Goal: Information Seeking & Learning: Find specific fact

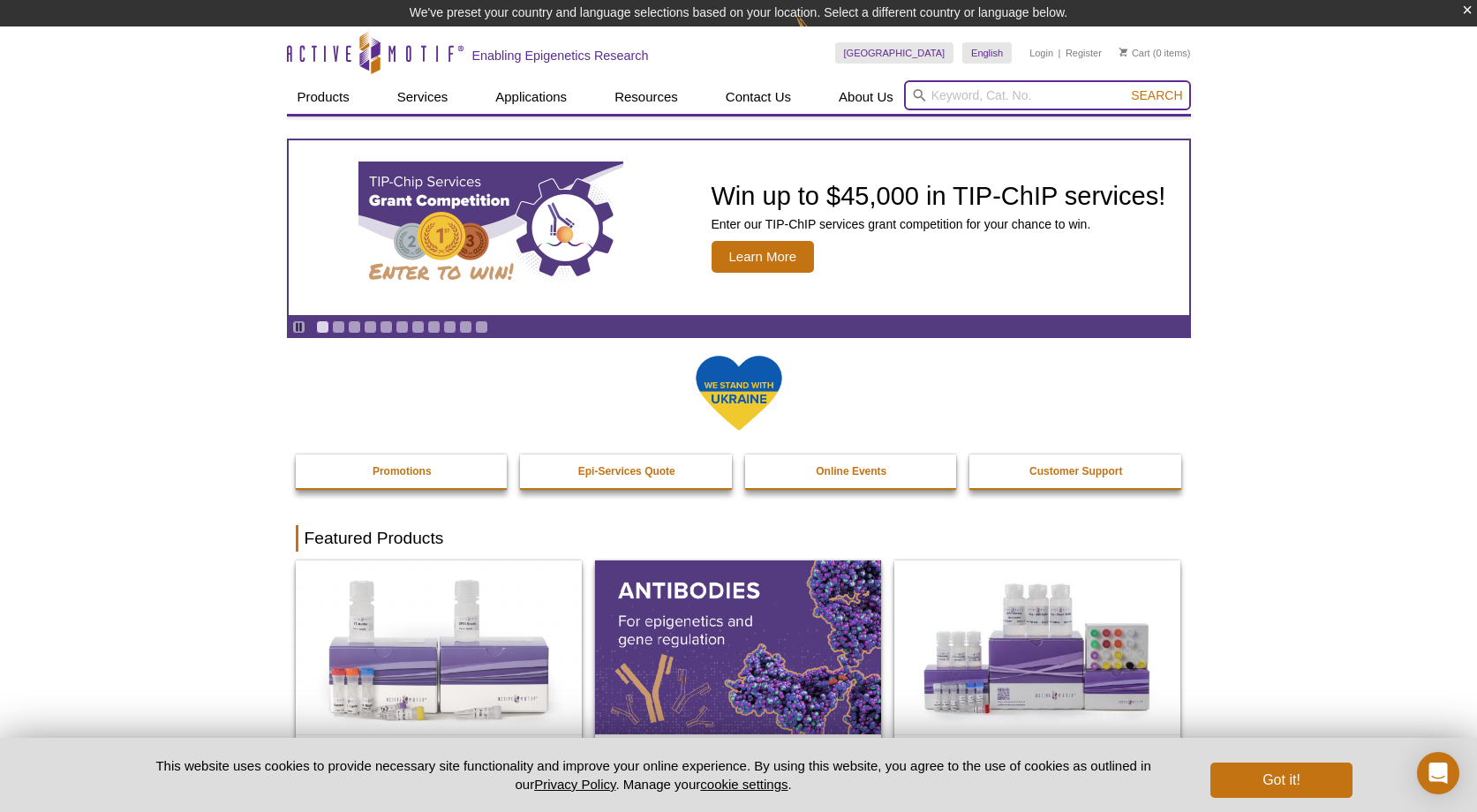
paste input "Active Motif 39064"
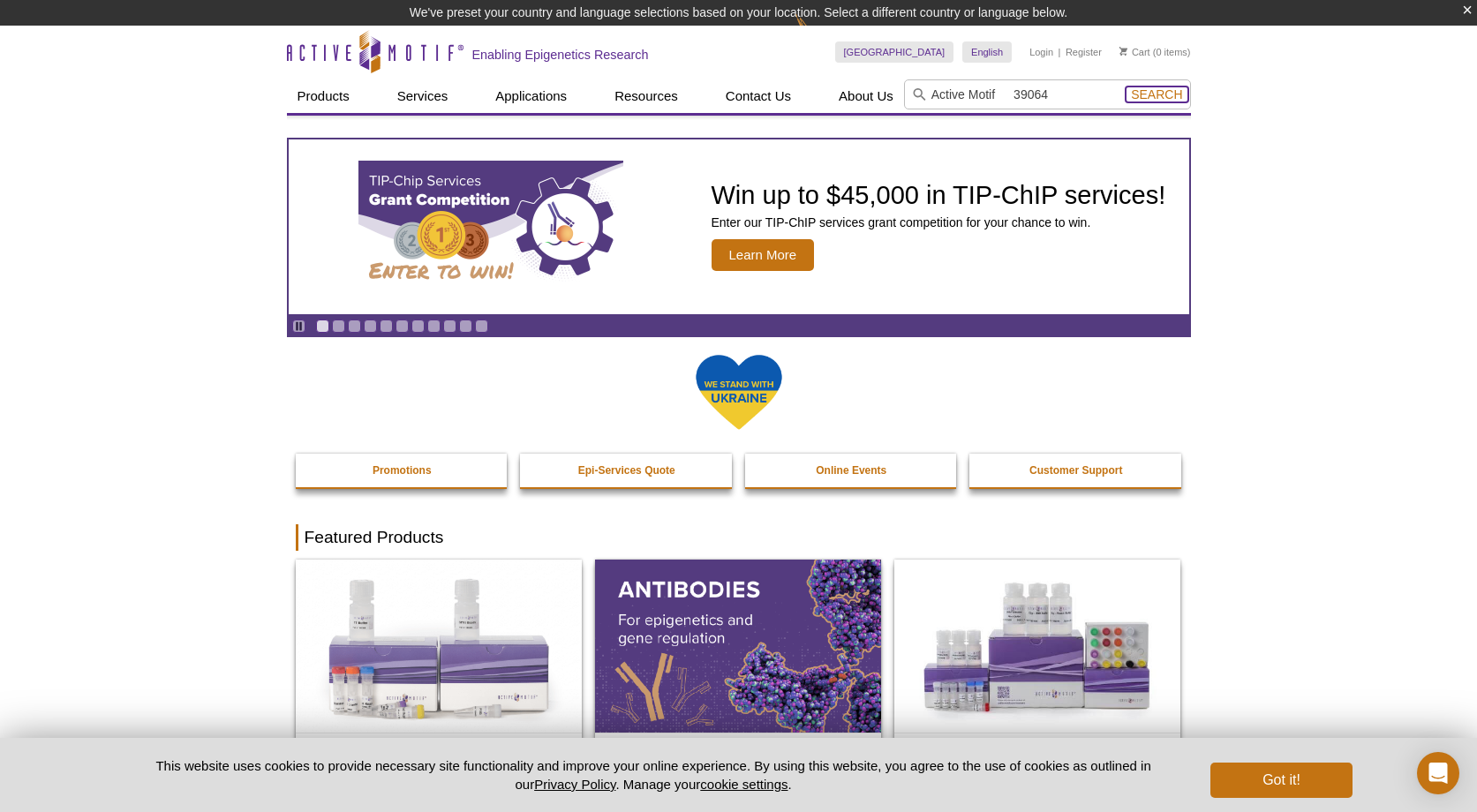
drag, startPoint x: 1153, startPoint y: 94, endPoint x: 1029, endPoint y: 88, distance: 124.1
click at [1029, 88] on form "Active Motif 39064 Search" at bounding box center [1048, 94] width 287 height 30
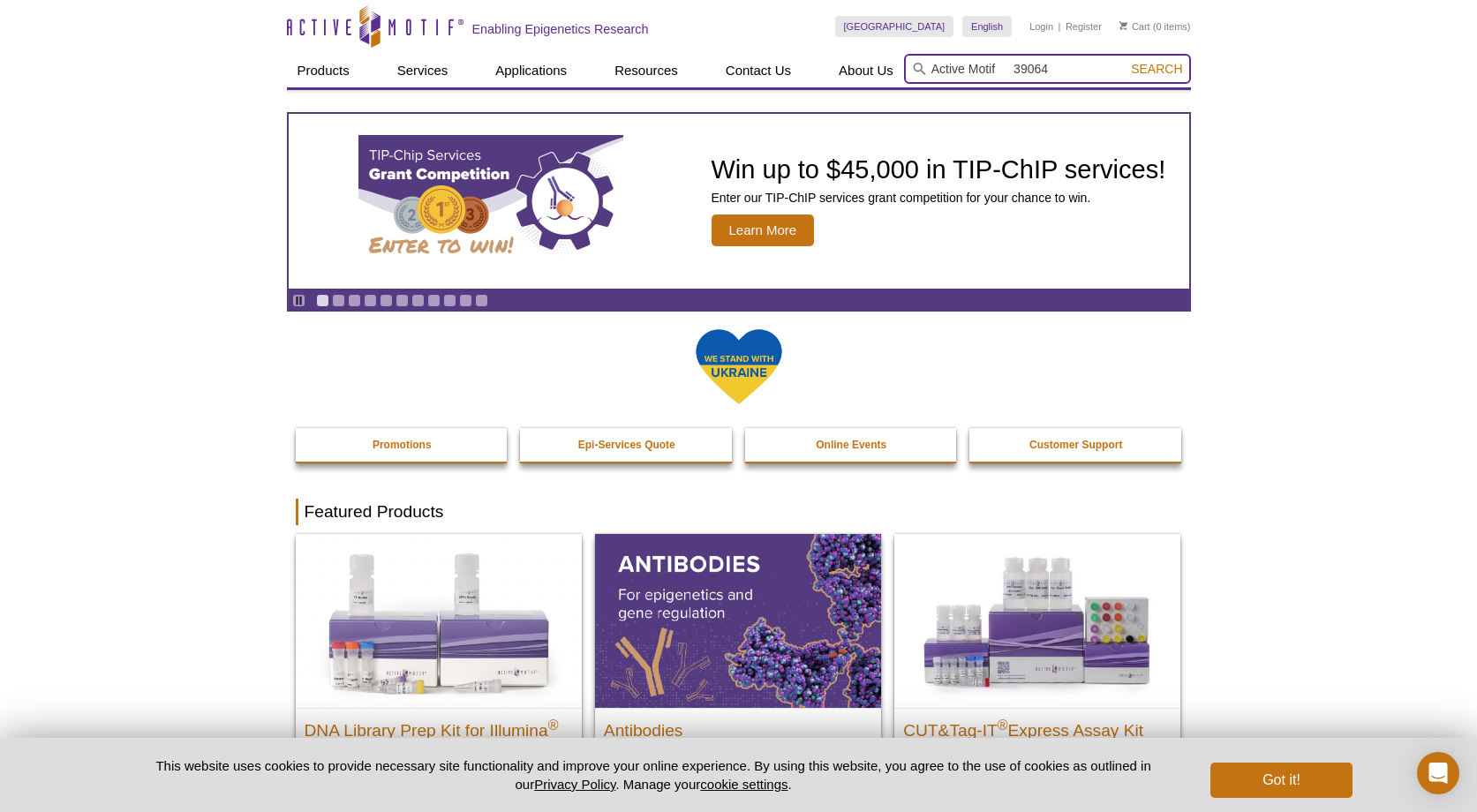
drag, startPoint x: 1016, startPoint y: 68, endPoint x: 597, endPoint y: 59, distance: 419.1
click at [597, 58] on div "Products ChIP Assays ChIP Accessory Products ChIP Kits ChIP-Validated Antibodie…" at bounding box center [739, 70] width 905 height 33
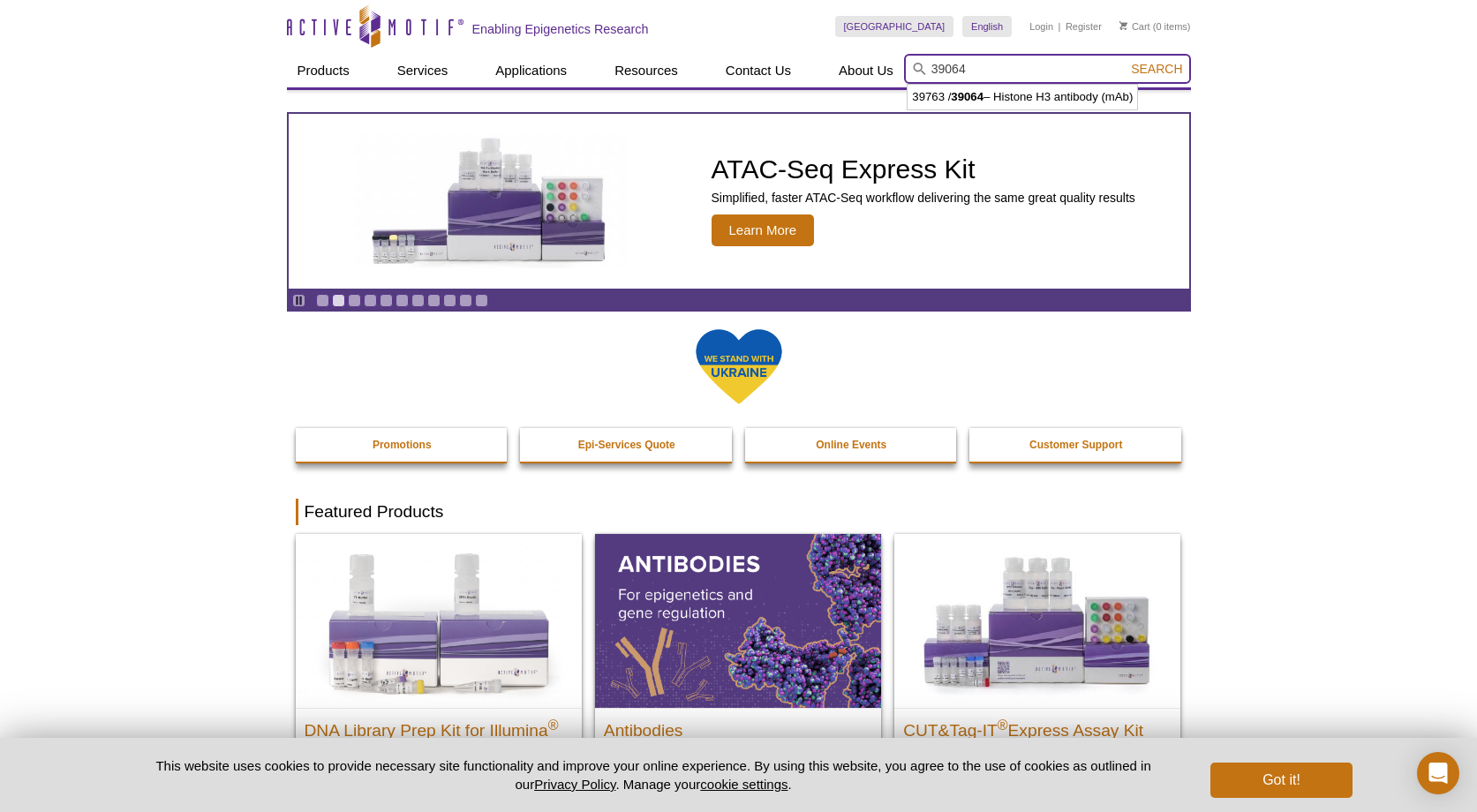
drag, startPoint x: 1163, startPoint y: 79, endPoint x: 1163, endPoint y: 69, distance: 10.0
click at [1163, 79] on input "39064" at bounding box center [1048, 68] width 287 height 30
type input "39064"
click at [1163, 67] on span "Search" at bounding box center [1156, 68] width 51 height 14
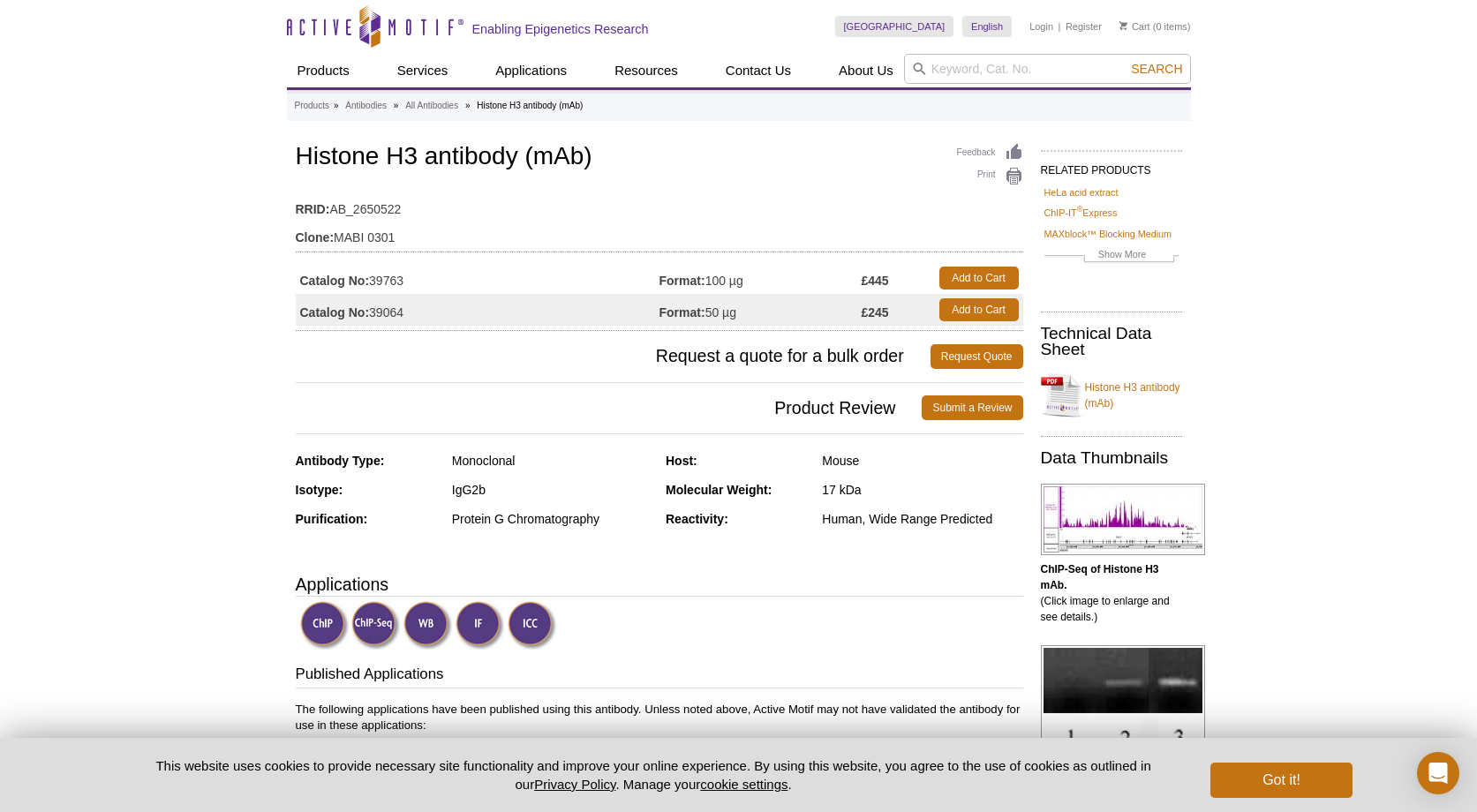
drag, startPoint x: 415, startPoint y: 283, endPoint x: 370, endPoint y: 280, distance: 45.1
click at [370, 280] on td "Catalog No: 39763" at bounding box center [477, 278] width 363 height 31
copy td "39763"
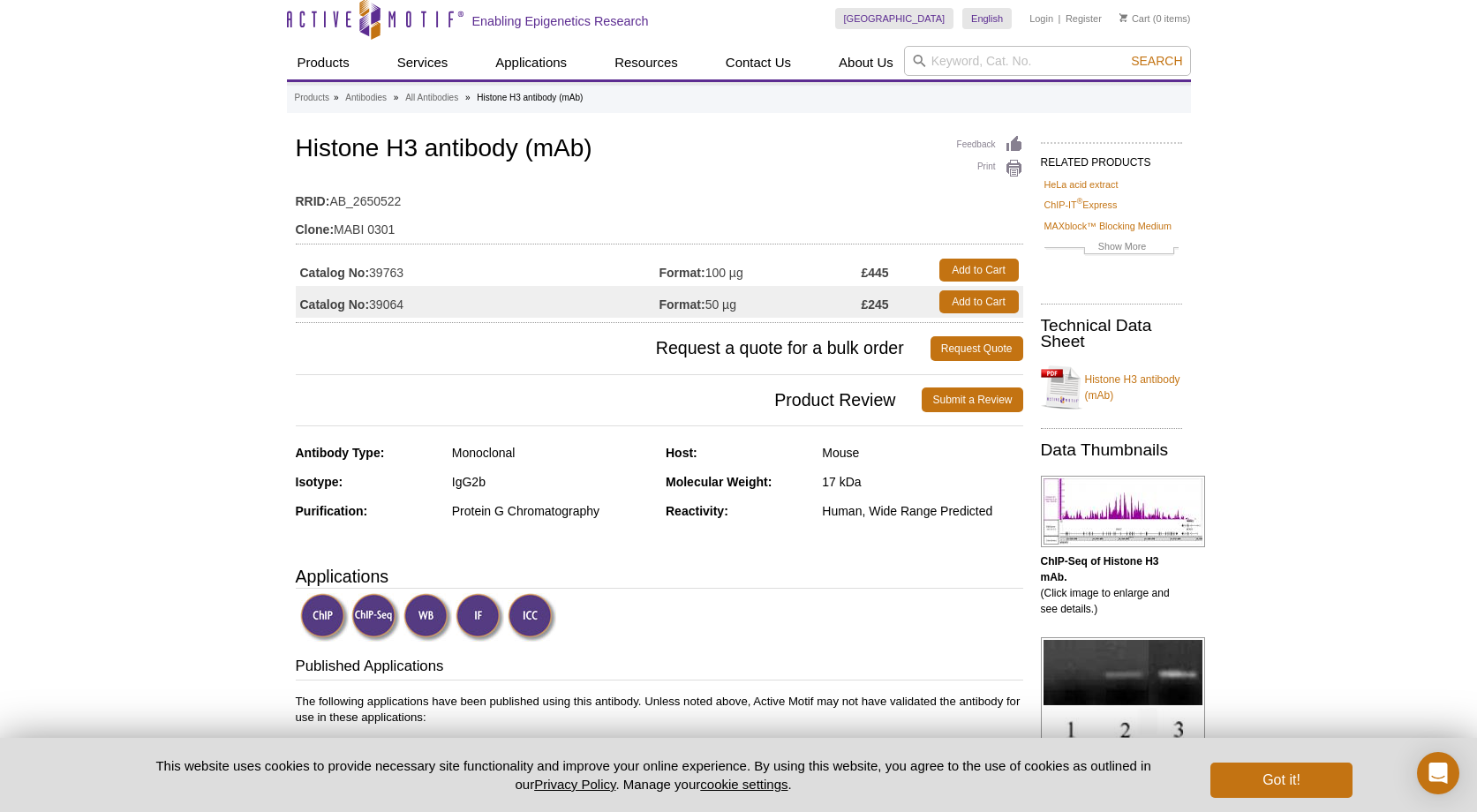
scroll to position [68, 0]
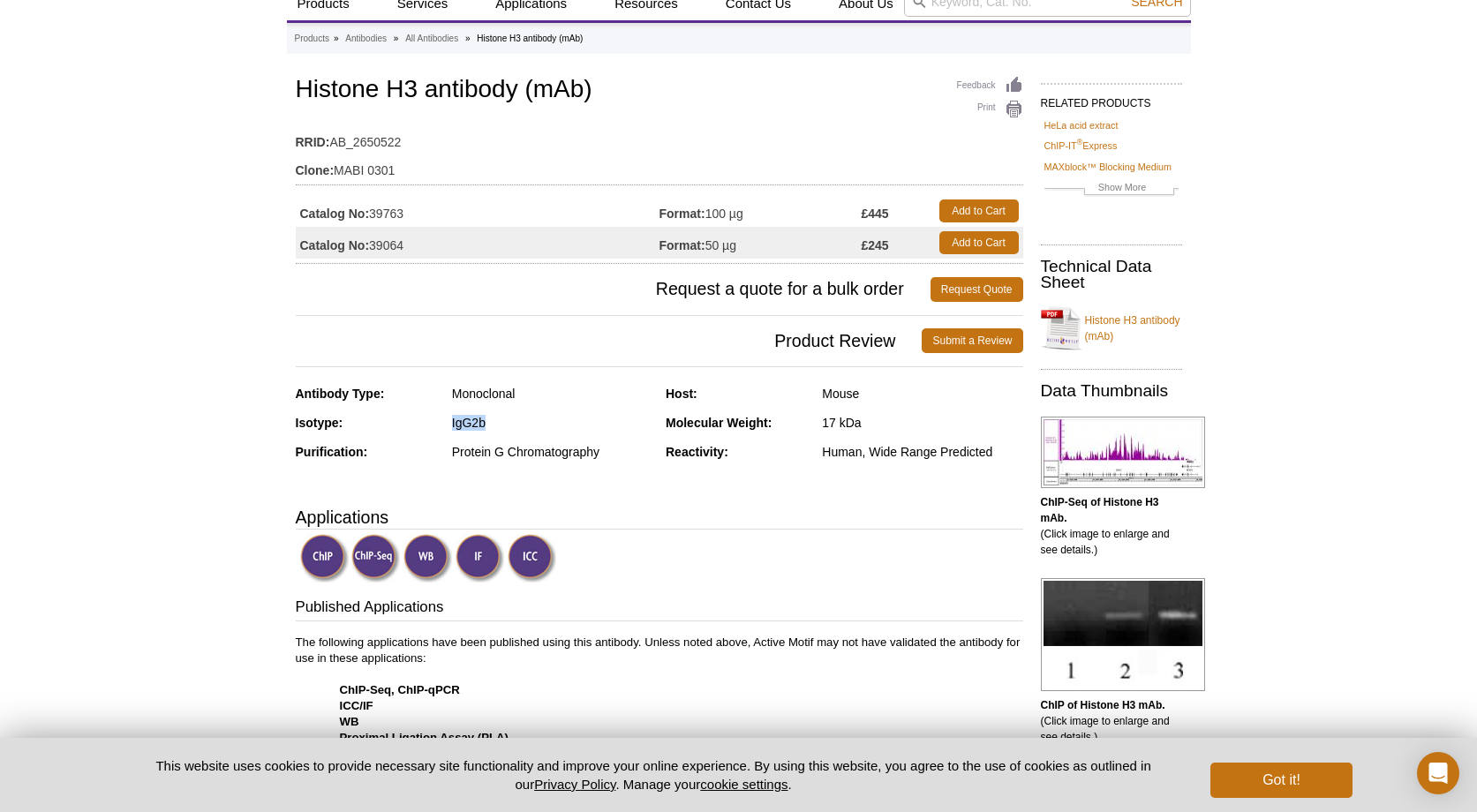
drag, startPoint x: 490, startPoint y: 423, endPoint x: 453, endPoint y: 424, distance: 37.0
click at [452, 425] on div "IgG2b" at bounding box center [552, 423] width 201 height 16
copy div "IgG2b"
click at [821, 451] on div "Reactivity: Human, Wide Range Predicted" at bounding box center [844, 459] width 358 height 30
drag, startPoint x: 817, startPoint y: 449, endPoint x: 861, endPoint y: 451, distance: 44.0
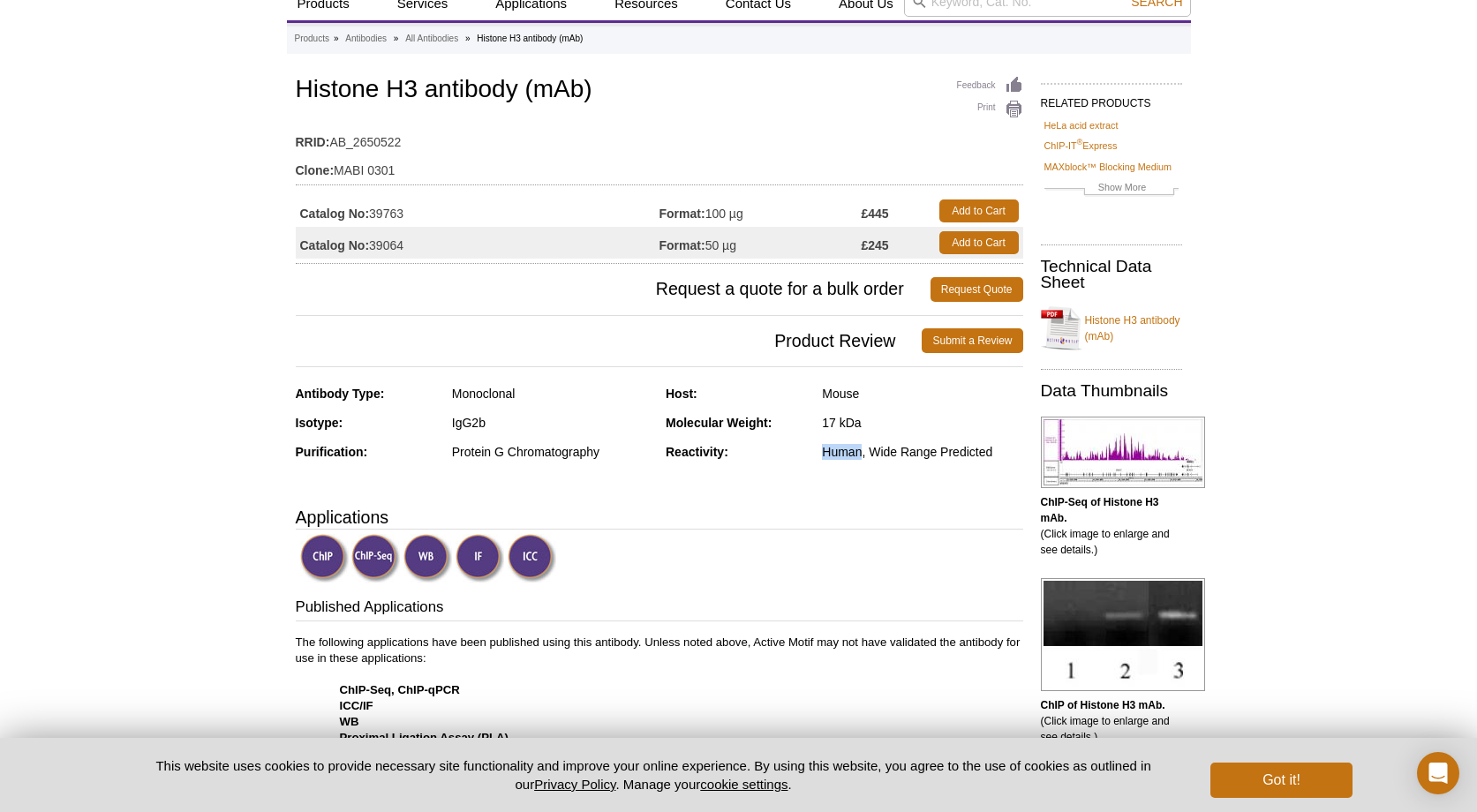
click at [861, 451] on div "Reactivity: Human, Wide Range Predicted" at bounding box center [844, 459] width 358 height 30
copy div "Human"
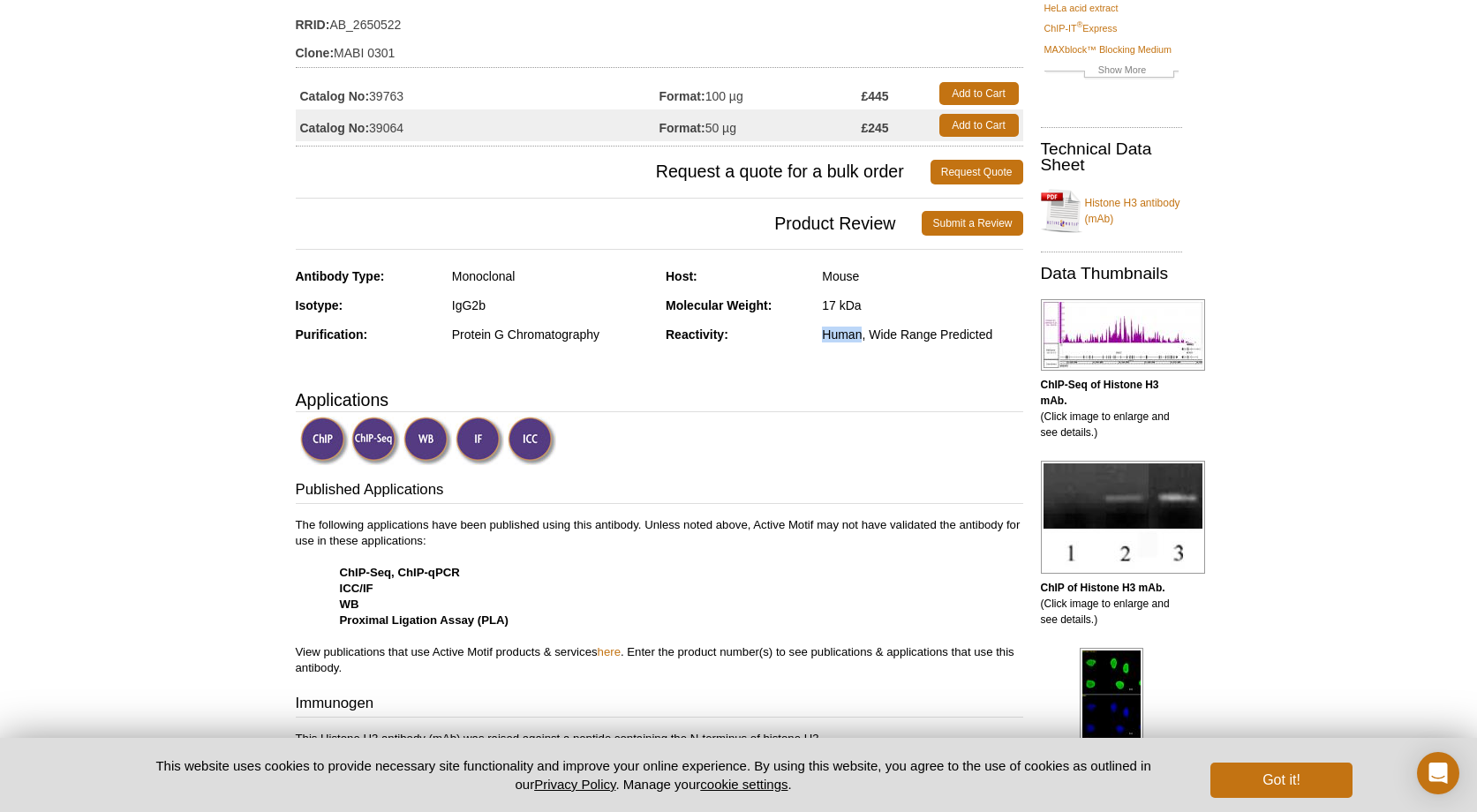
scroll to position [385, 0]
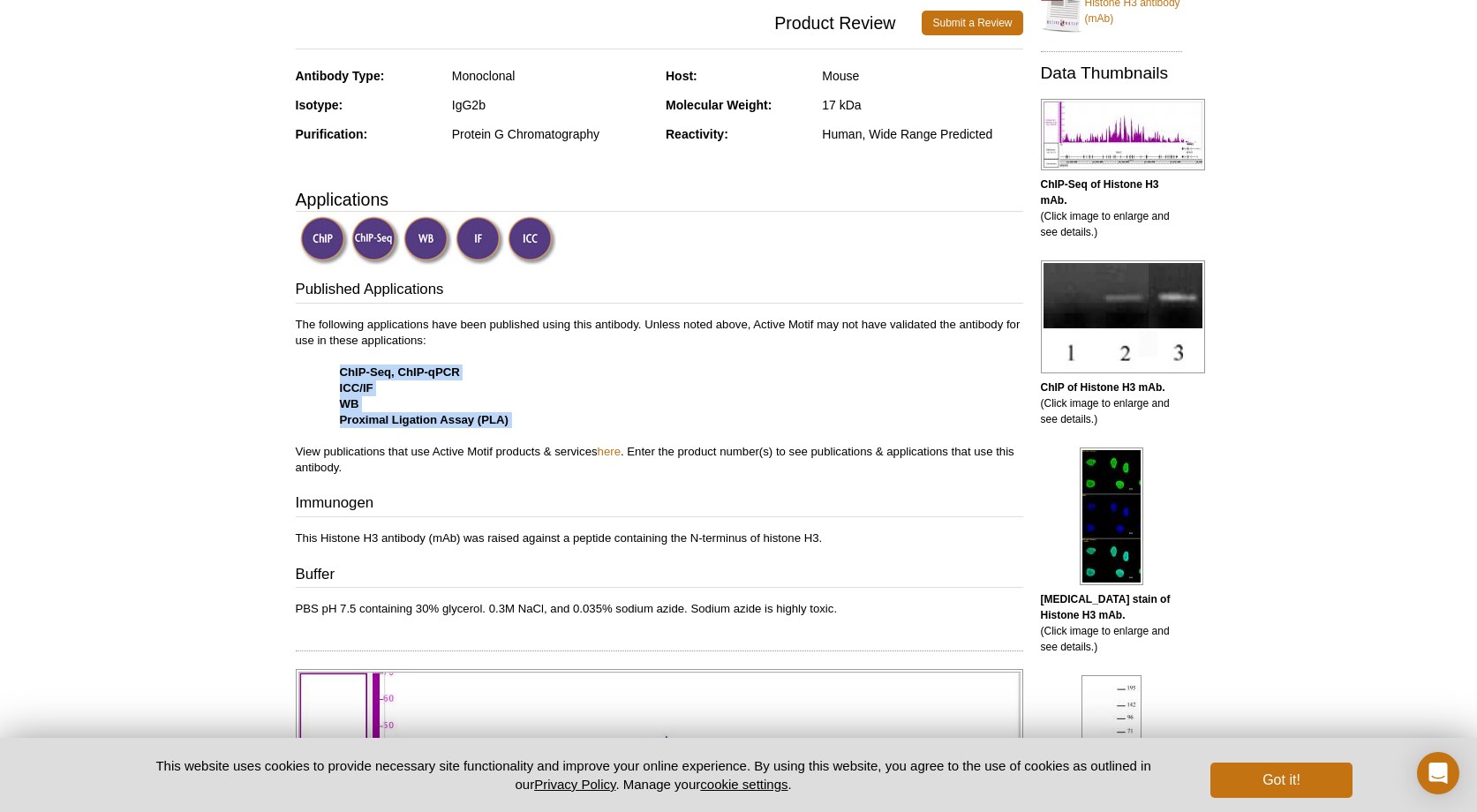
drag, startPoint x: 337, startPoint y: 363, endPoint x: 437, endPoint y: 410, distance: 110.5
click at [523, 428] on p "The following applications have been published using this antibody. Unless note…" at bounding box center [659, 397] width 728 height 159
click at [361, 370] on strong "ChIP-Seq, ChIP-qPCR" at bounding box center [400, 372] width 120 height 13
click at [353, 371] on strong "ChIP-Seq, ChIP-qPCR" at bounding box center [400, 372] width 120 height 13
drag, startPoint x: 536, startPoint y: 420, endPoint x: 332, endPoint y: 361, distance: 212.4
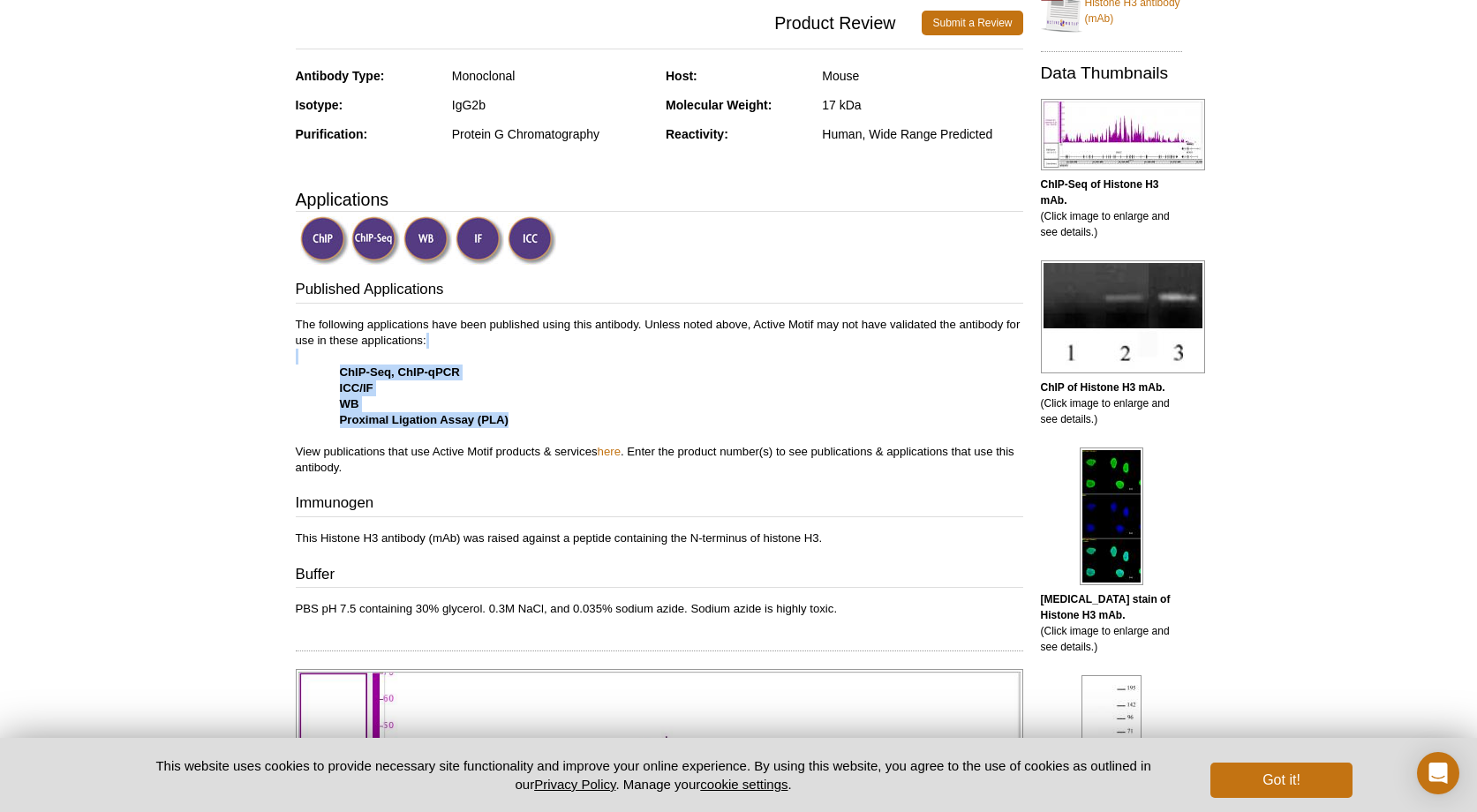
click at [332, 361] on p "The following applications have been published using this antibody. Unless note…" at bounding box center [659, 397] width 728 height 159
drag, startPoint x: 652, startPoint y: 390, endPoint x: 614, endPoint y: 371, distance: 42.5
click at [651, 388] on p "The following applications have been published using this antibody. Unless note…" at bounding box center [659, 397] width 728 height 159
drag, startPoint x: 341, startPoint y: 369, endPoint x: 429, endPoint y: 371, distance: 88.0
click at [512, 416] on p "The following applications have been published using this antibody. Unless note…" at bounding box center [659, 397] width 728 height 159
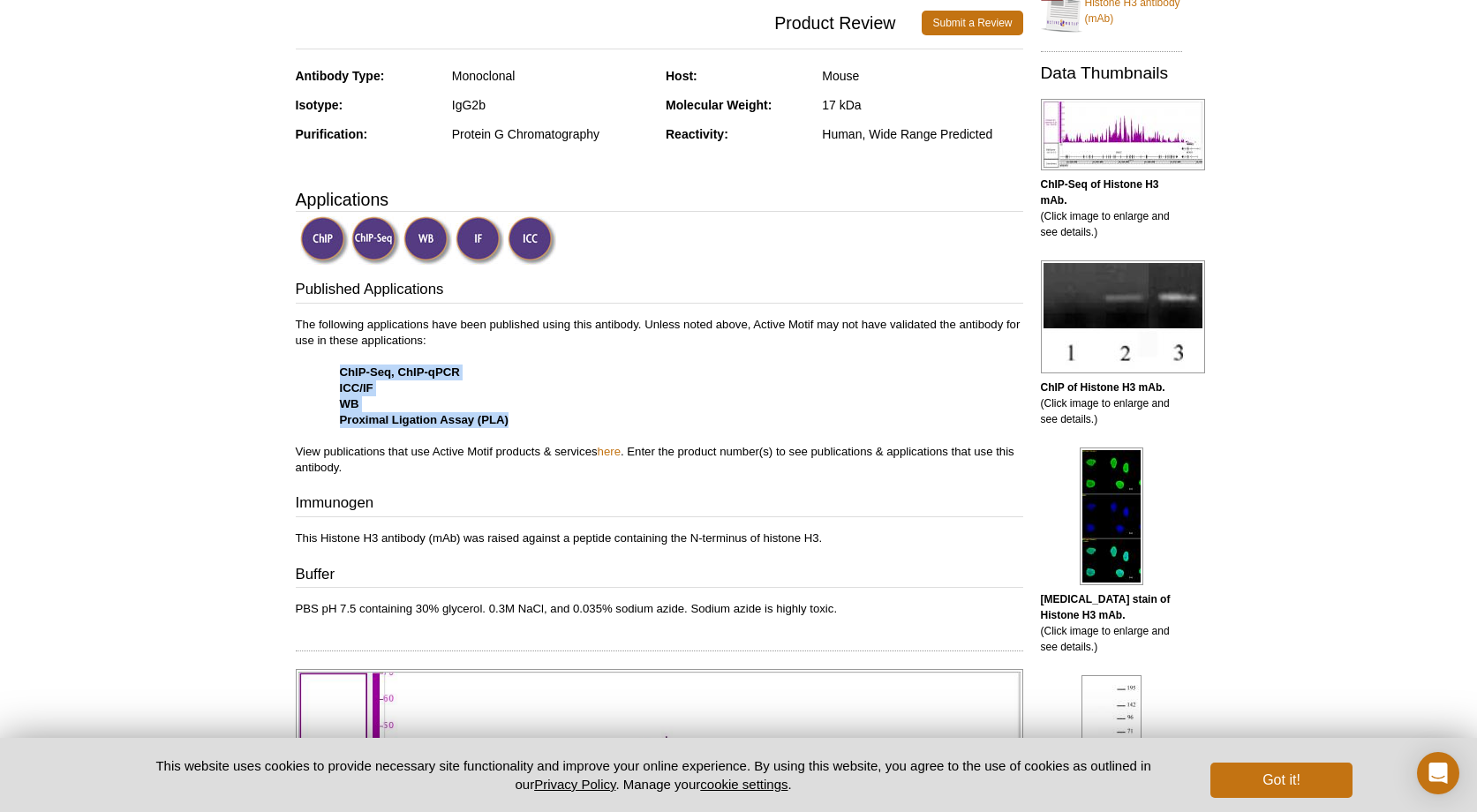
copy p "ChIP-Seq, ChIP-qPCR ICC/IF WB Proximal Ligation Assay (PLA)"
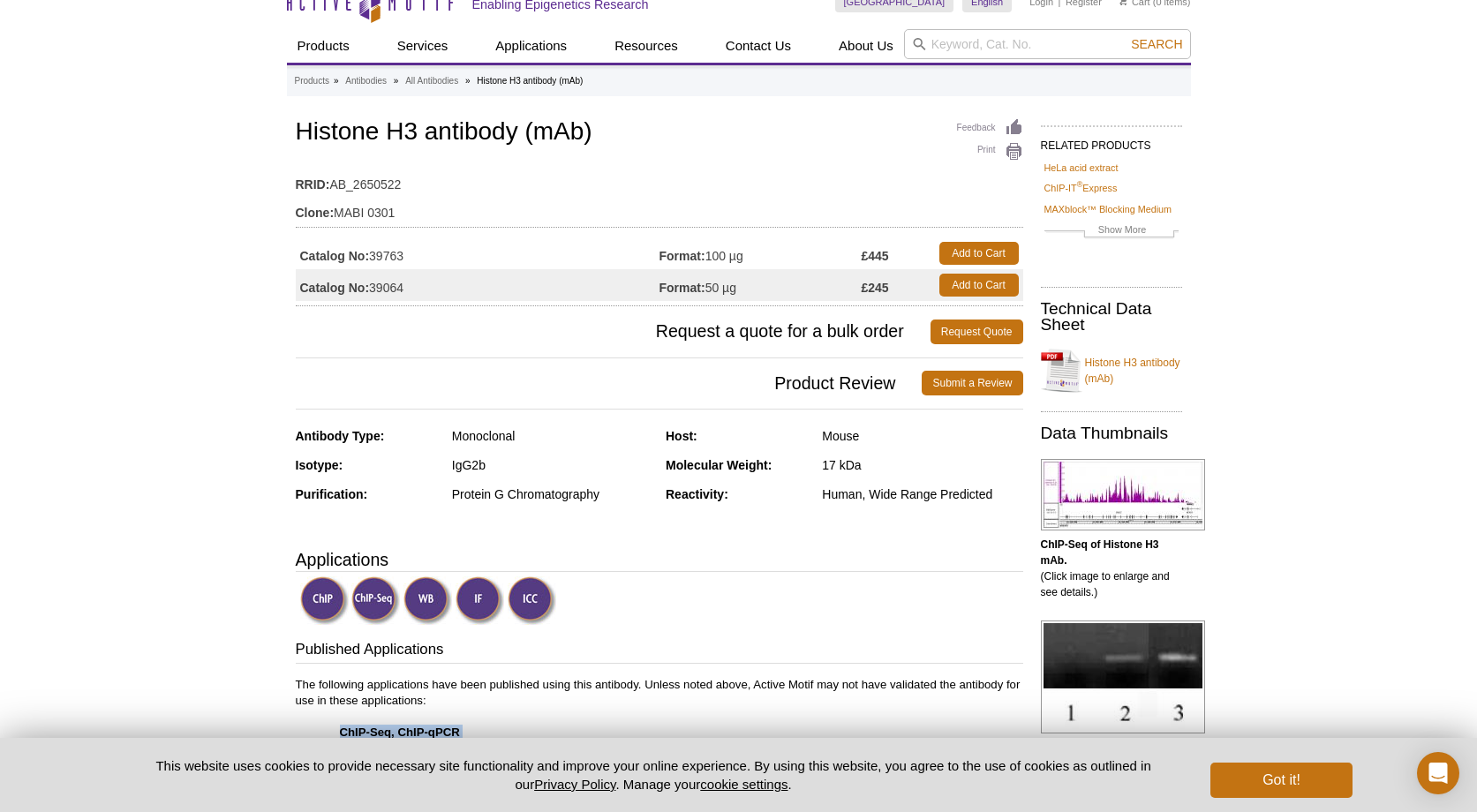
scroll to position [0, 0]
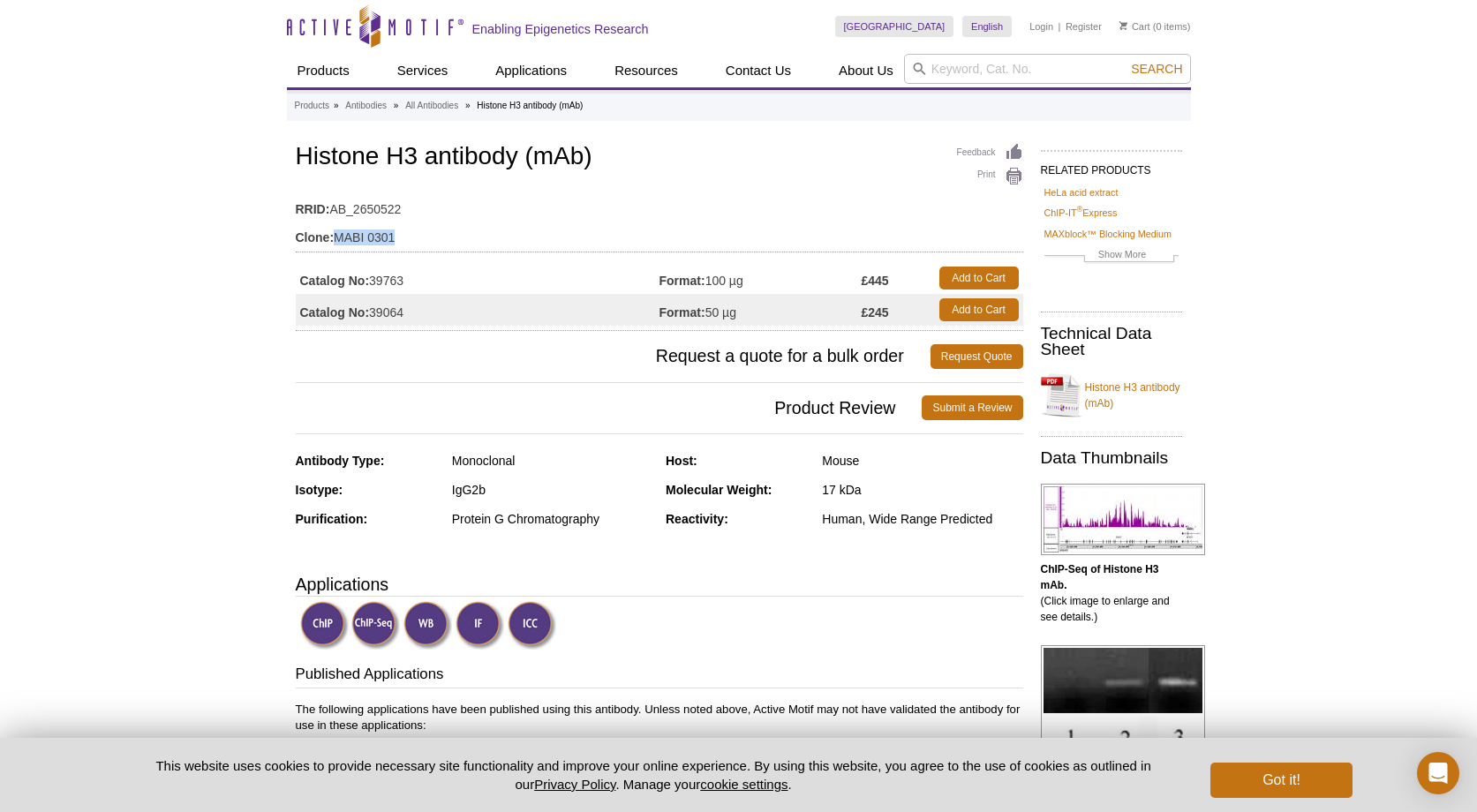
drag, startPoint x: 412, startPoint y: 234, endPoint x: 335, endPoint y: 239, distance: 77.2
click at [335, 239] on td "Clone: MABI 0301" at bounding box center [659, 233] width 728 height 29
copy td "MABI 0301"
